Goal: Find specific page/section: Find specific page/section

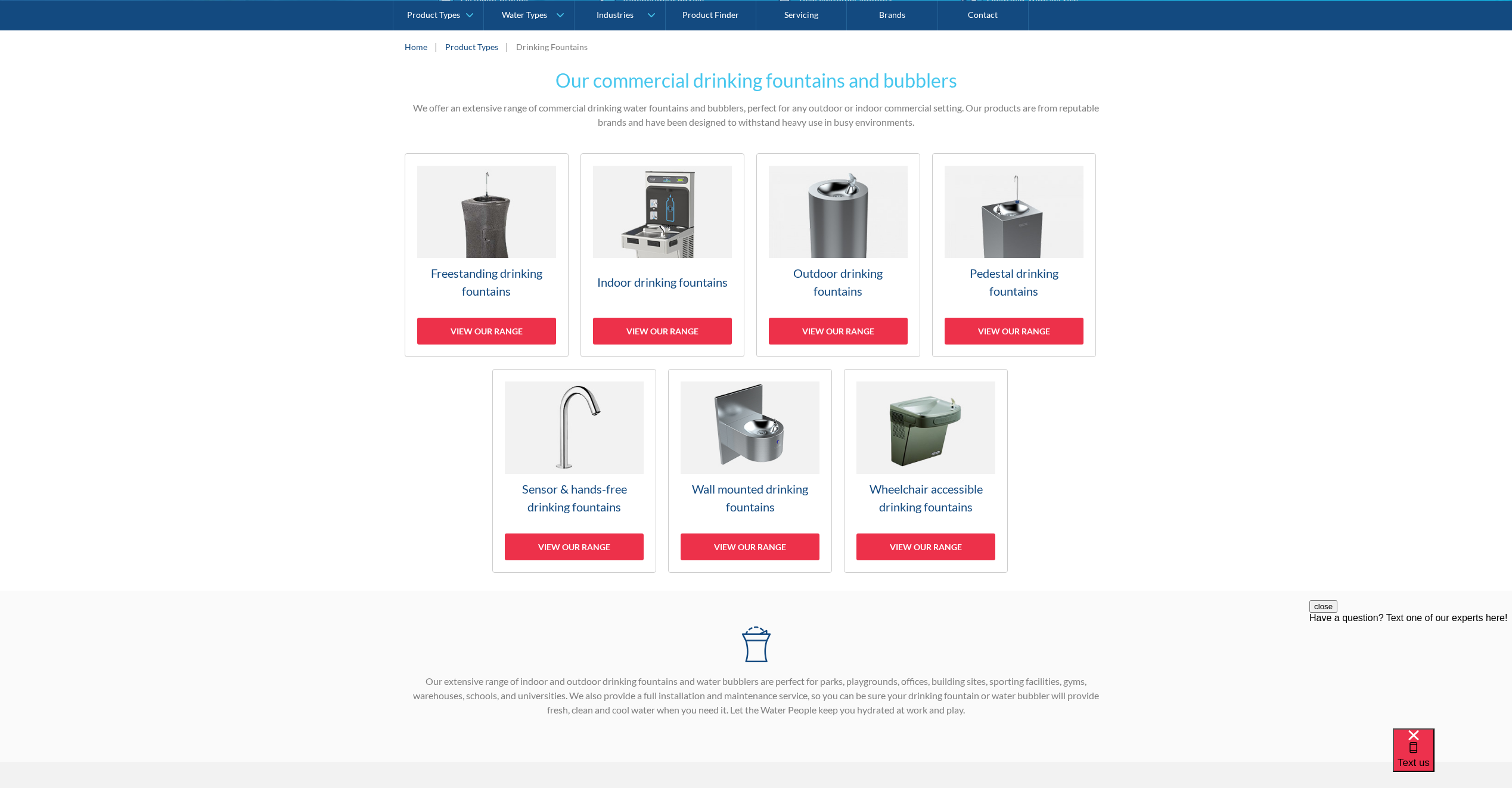
click at [969, 274] on h3 "Pedestal drinking fountains" at bounding box center [1014, 281] width 139 height 36
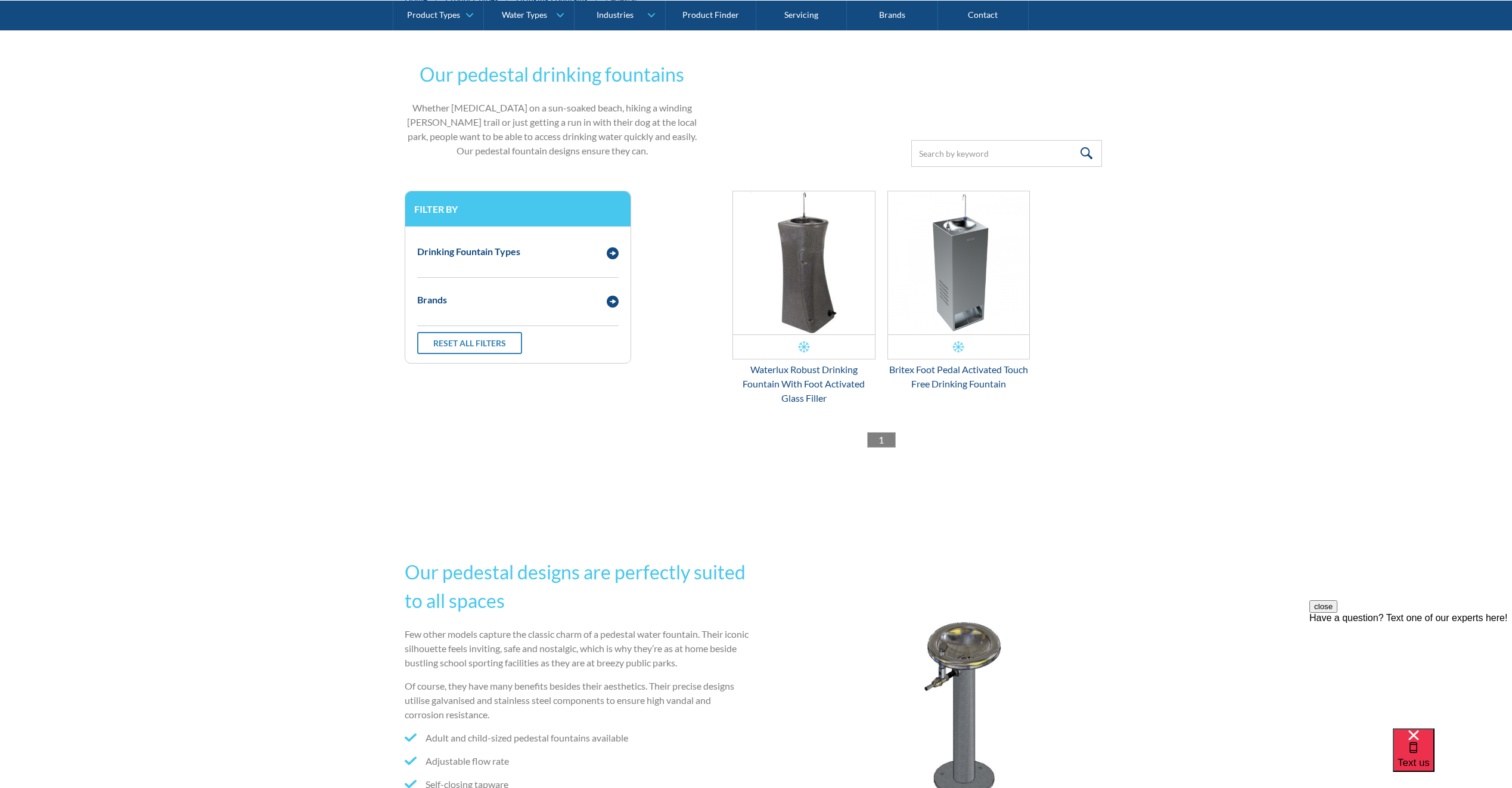
scroll to position [241, 0]
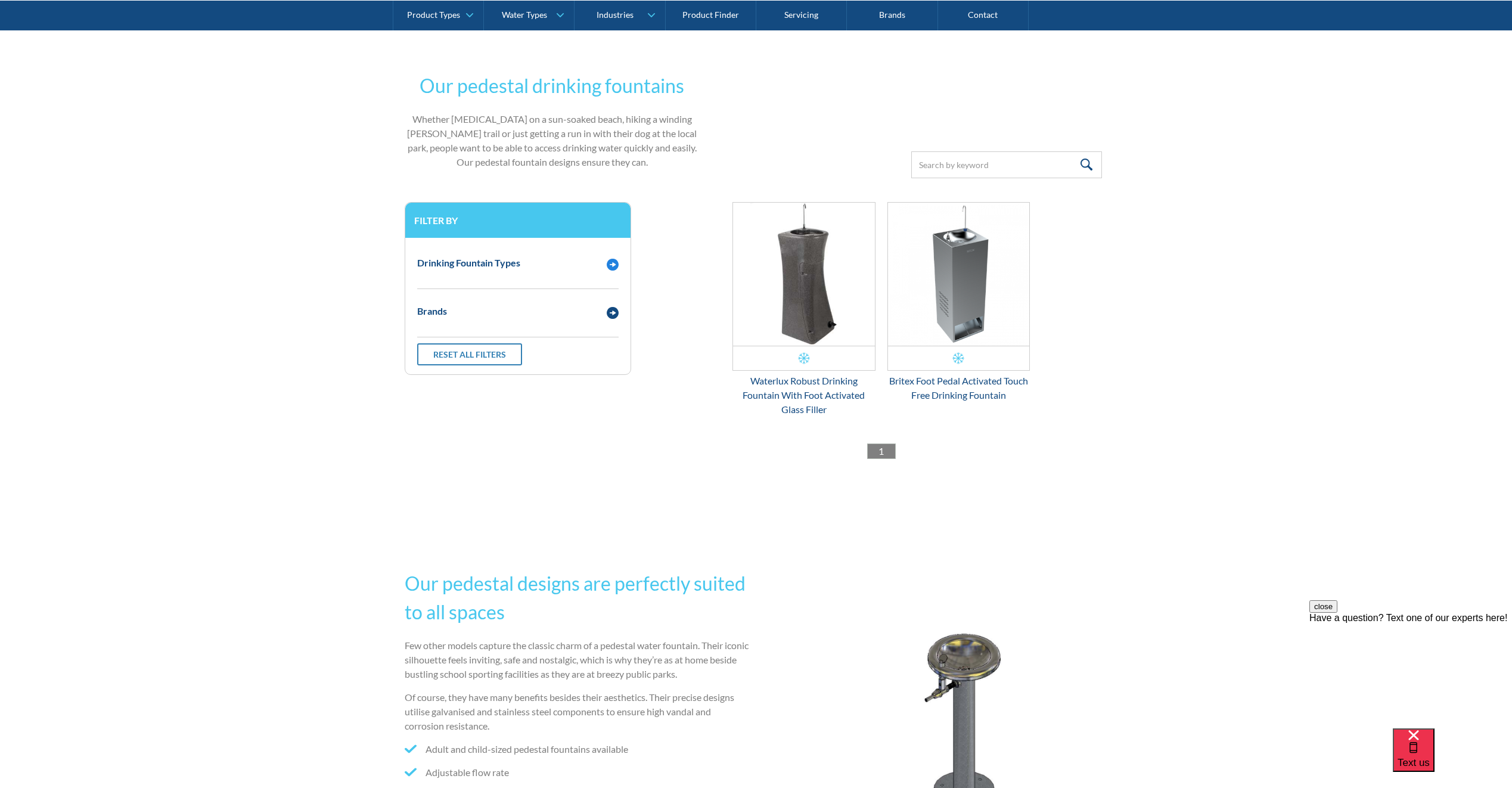
click at [543, 273] on div "Drinking Fountain Types" at bounding box center [518, 263] width 213 height 33
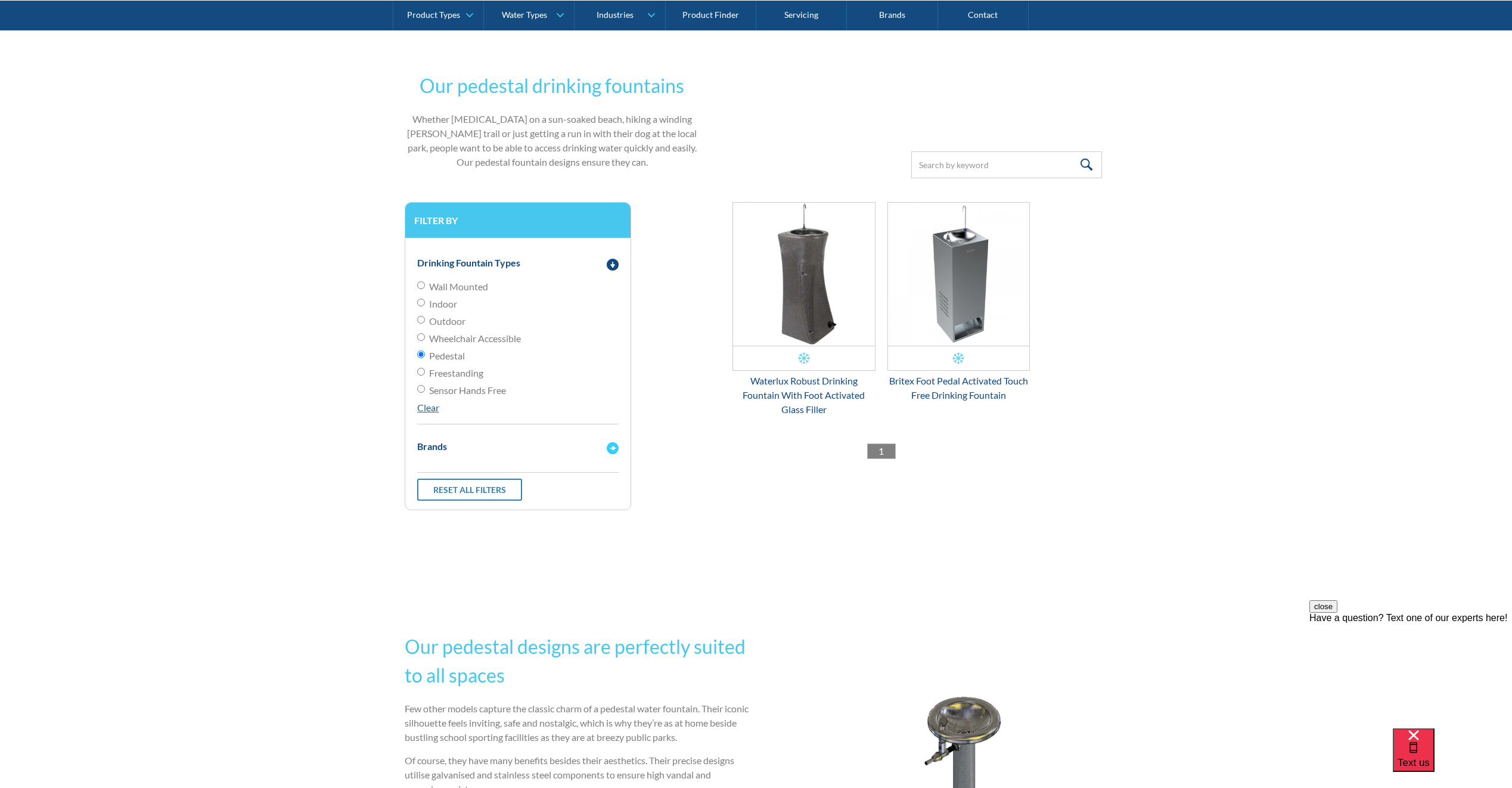
click at [468, 446] on div "Brands" at bounding box center [506, 446] width 189 height 15
